Goal: Task Accomplishment & Management: Manage account settings

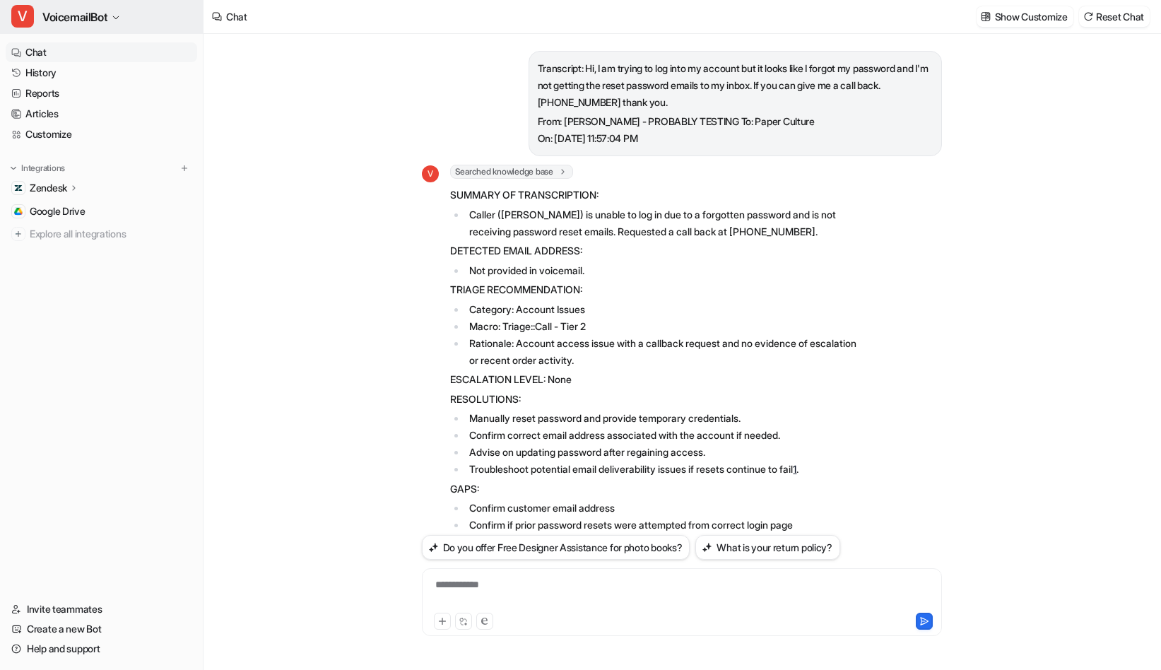
scroll to position [173, 0]
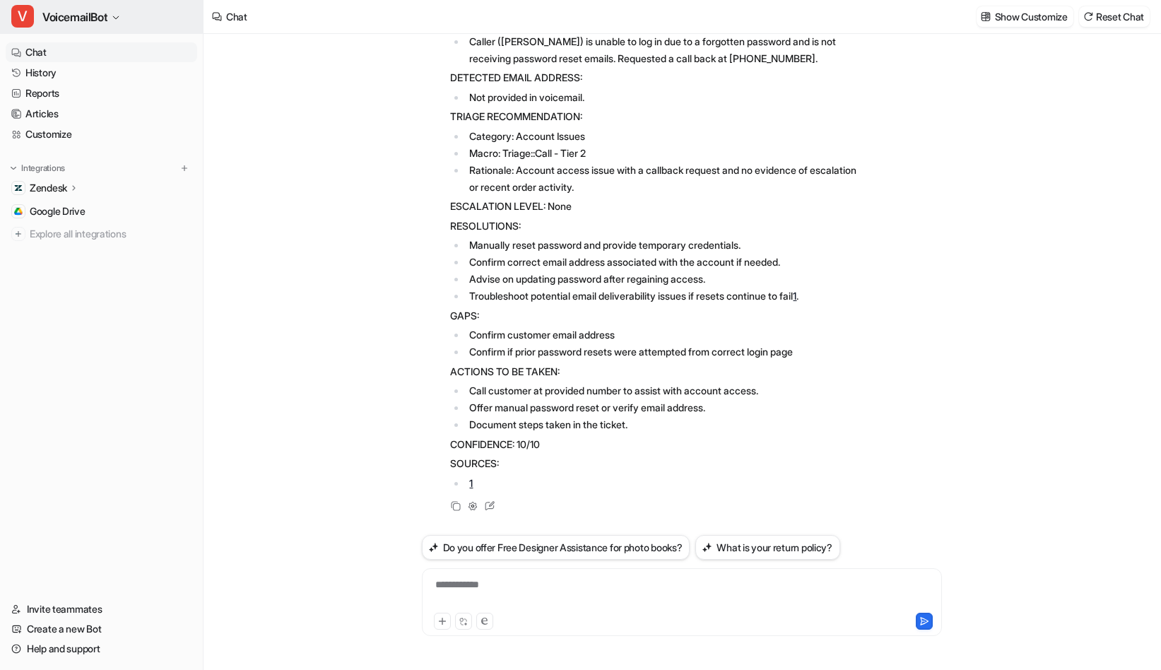
click at [95, 18] on span "VoicemailBot" at bounding box center [74, 17] width 65 height 20
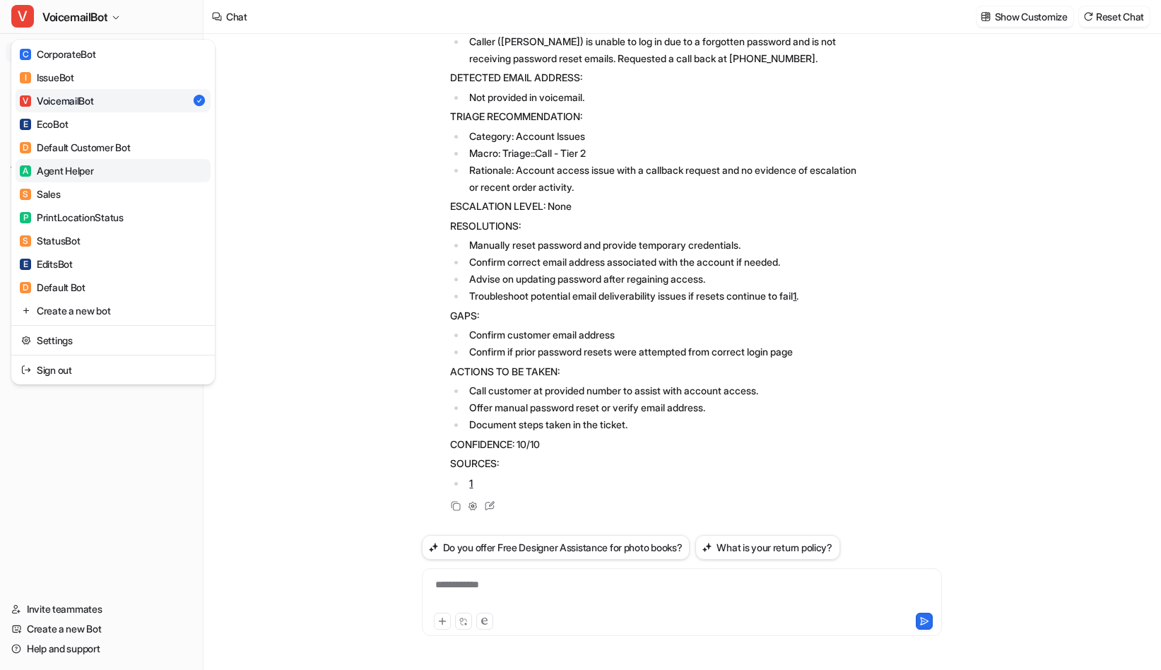
click at [66, 173] on div "A Agent Helper" at bounding box center [57, 170] width 74 height 15
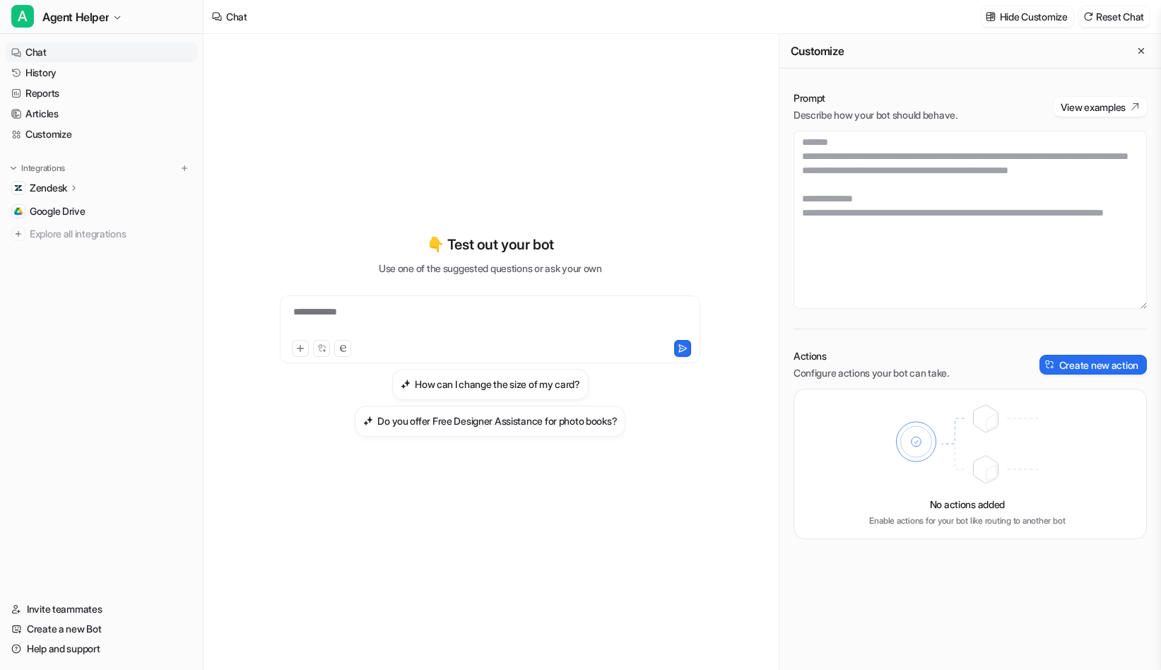
scroll to position [6343, 0]
click at [1115, 223] on textarea at bounding box center [970, 220] width 353 height 178
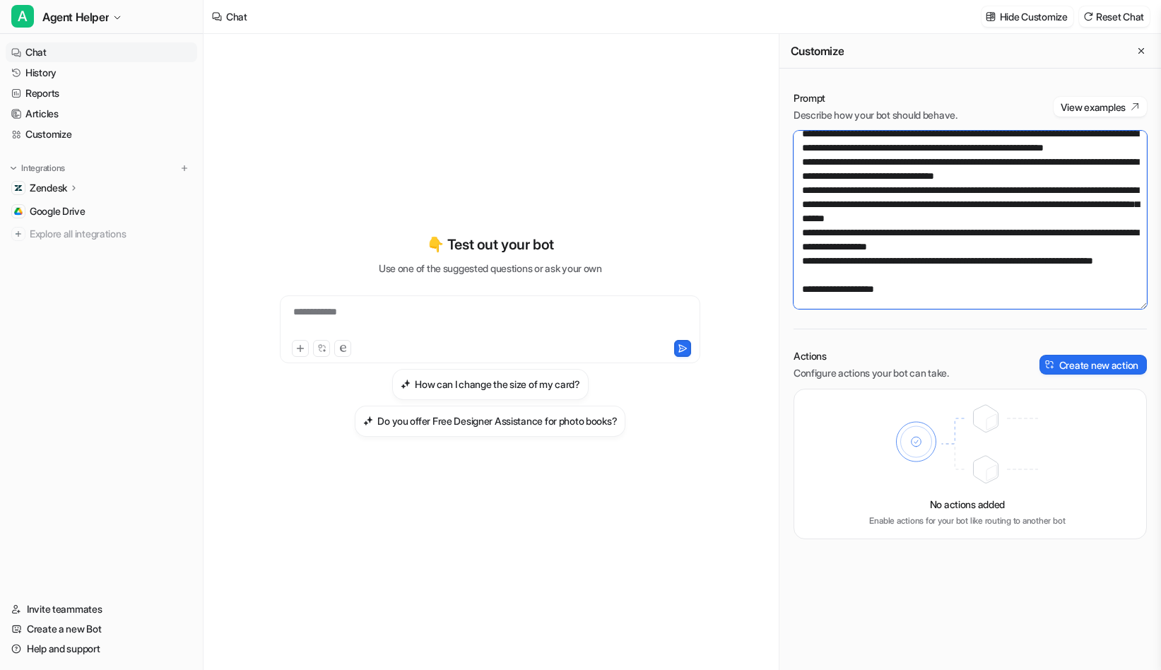
click at [803, 162] on textarea at bounding box center [970, 220] width 353 height 178
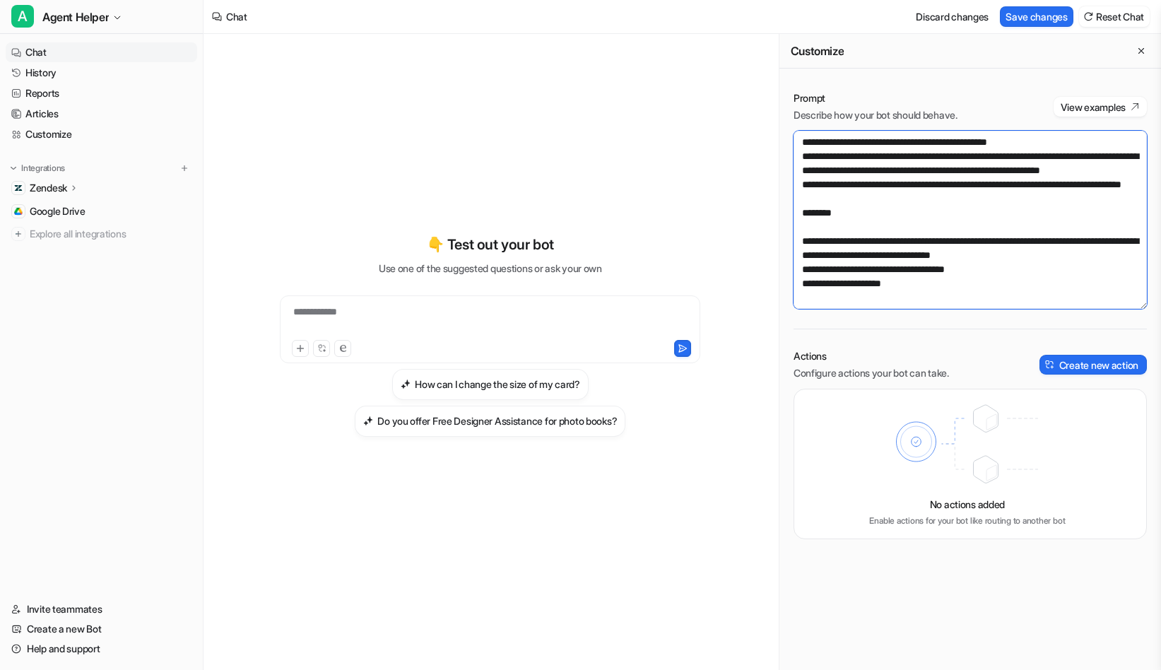
scroll to position [6487, 0]
click at [943, 290] on textarea at bounding box center [970, 220] width 353 height 178
paste textarea "**********"
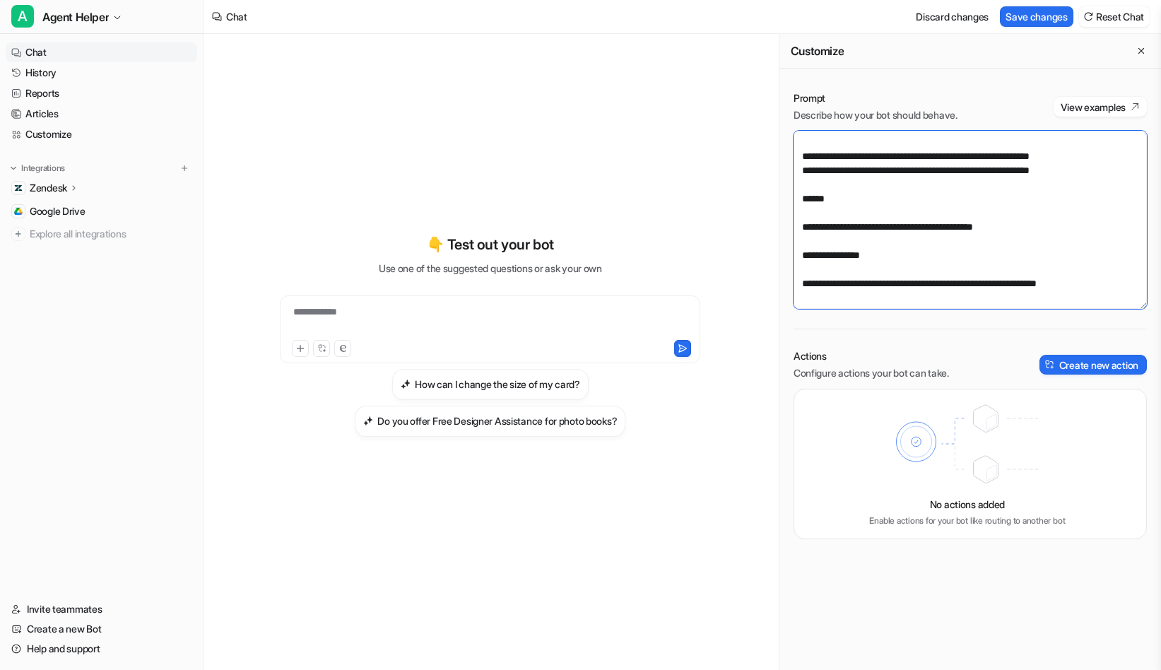
scroll to position [7052, 0]
type textarea "**********"
click at [1047, 20] on button "Save changes" at bounding box center [1036, 16] width 73 height 20
